Goal: Task Accomplishment & Management: Manage account settings

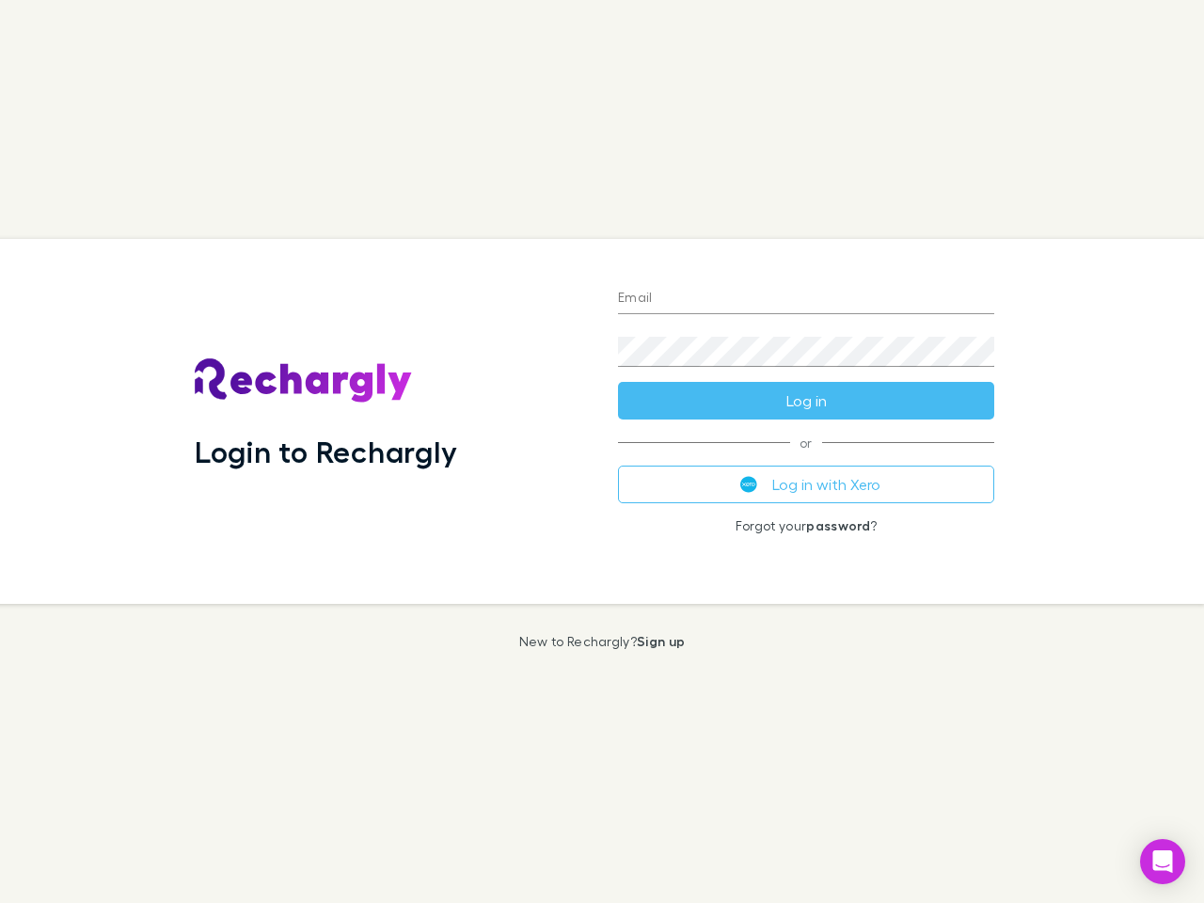
click at [602, 452] on div "Login to Rechargly" at bounding box center [391, 421] width 423 height 365
click at [806, 299] on input "Email" at bounding box center [806, 299] width 376 height 30
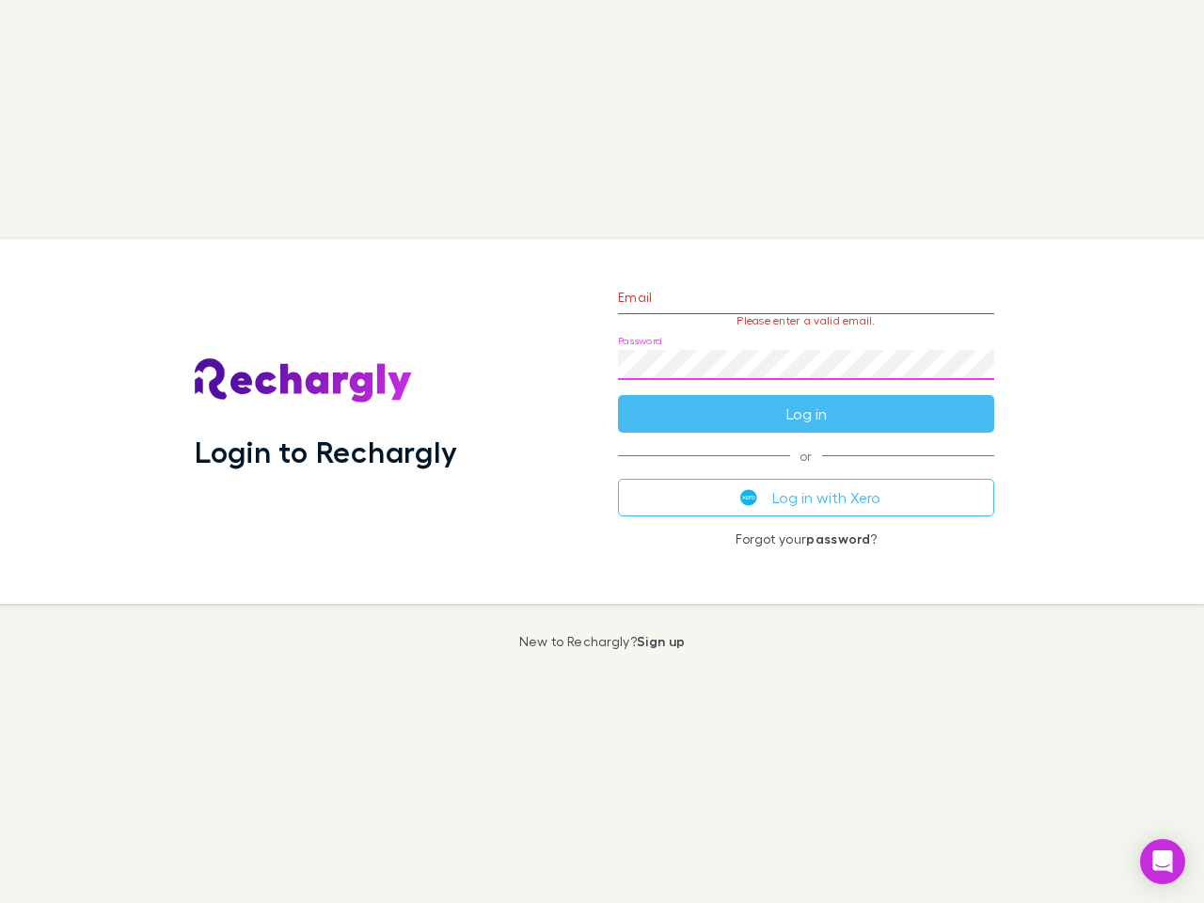
click at [806, 401] on form "Email Please enter a valid email. Password Log in" at bounding box center [806, 351] width 376 height 164
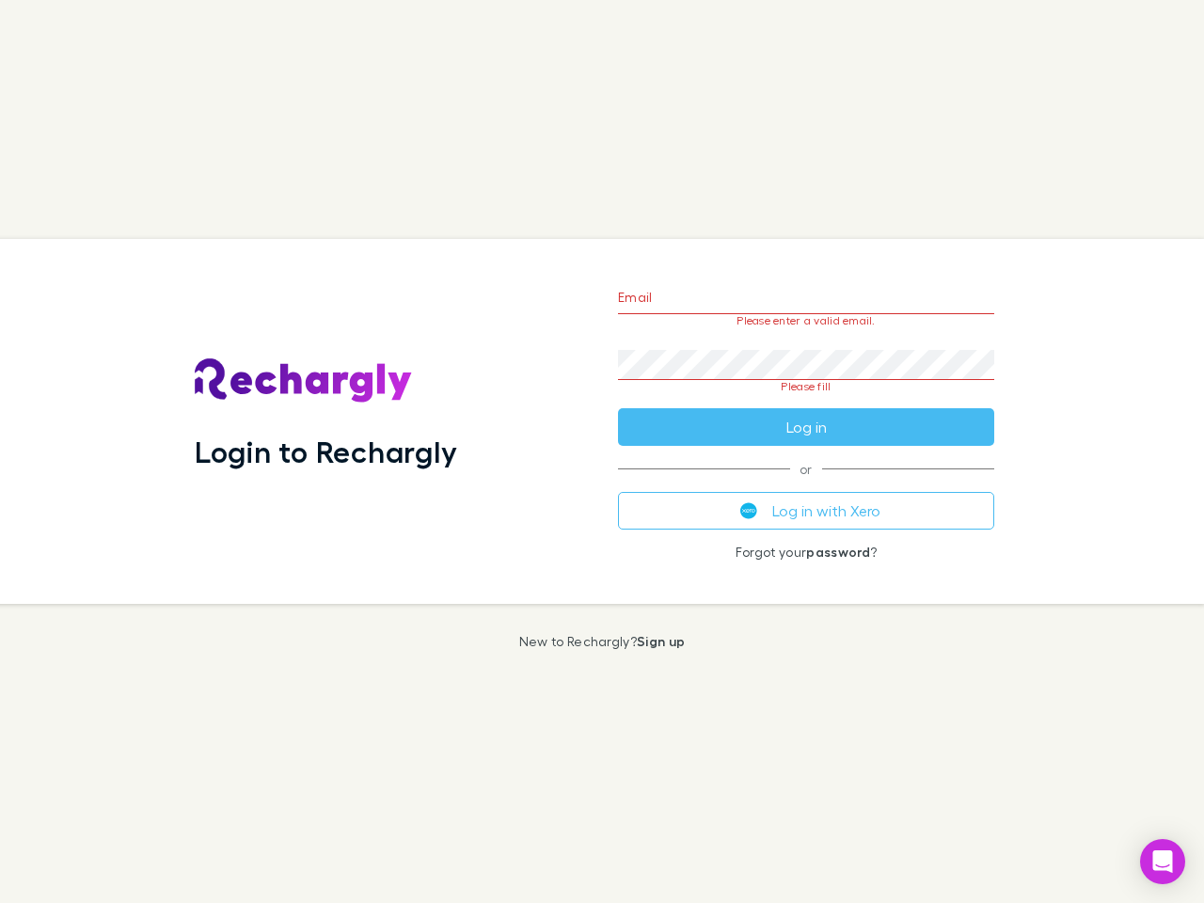
click at [806, 485] on div "Email Please enter a valid email. Password Please fill Log in or Log in with Xe…" at bounding box center [806, 421] width 406 height 365
click at [1163, 862] on icon "Open Intercom Messenger" at bounding box center [1164, 862] width 20 height 23
